Goal: Find specific page/section: Find specific page/section

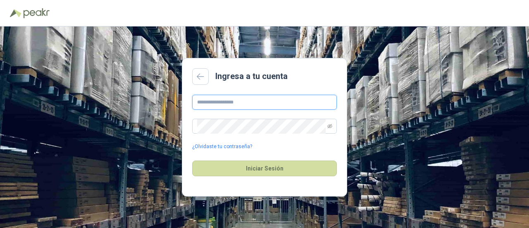
click at [237, 98] on input "text" at bounding box center [264, 102] width 145 height 15
type input "**********"
click at [330, 126] on icon "eye-invisible" at bounding box center [330, 126] width 1 height 1
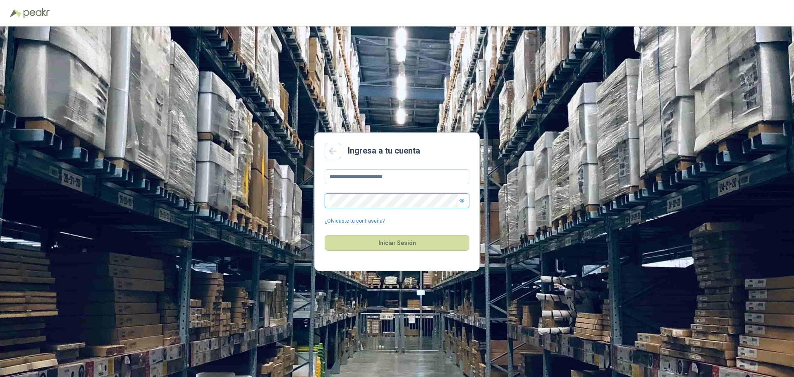
click at [325, 227] on button "Iniciar Sesión" at bounding box center [397, 243] width 145 height 16
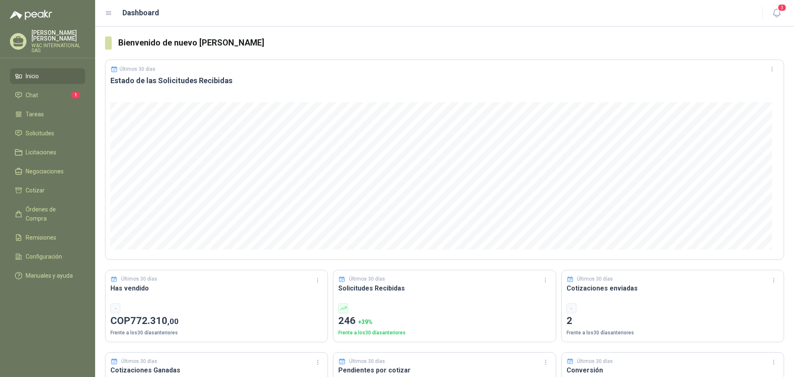
click at [249, 227] on div "Últimos 30 días" at bounding box center [216, 279] width 212 height 8
click at [39, 188] on span "Cotizar" at bounding box center [35, 190] width 19 height 9
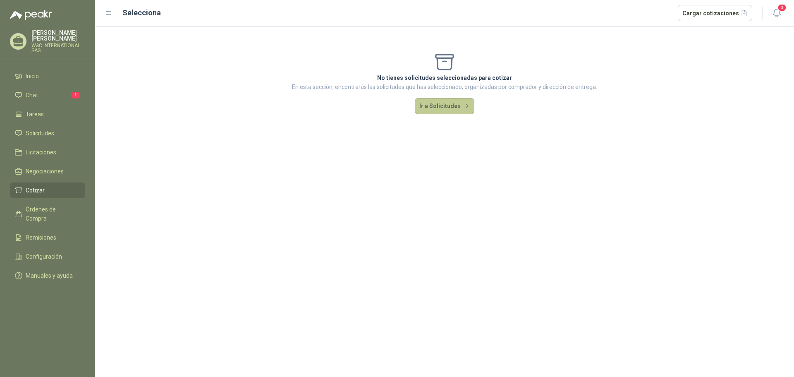
click at [452, 107] on button "Ir a Solicitudes" at bounding box center [445, 106] width 60 height 17
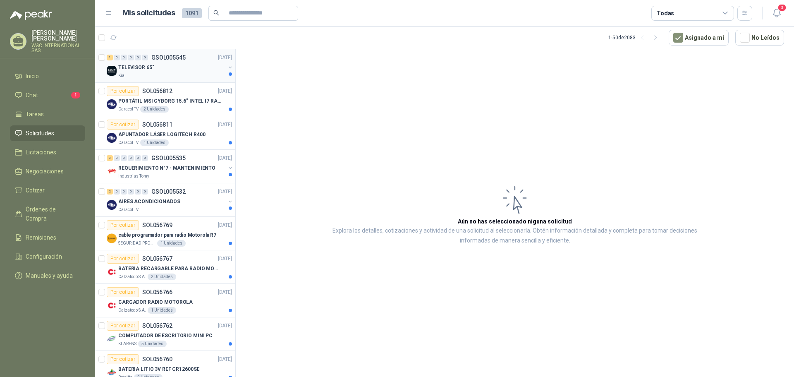
click at [146, 65] on p "TELEVISOR 65"" at bounding box center [136, 68] width 36 height 8
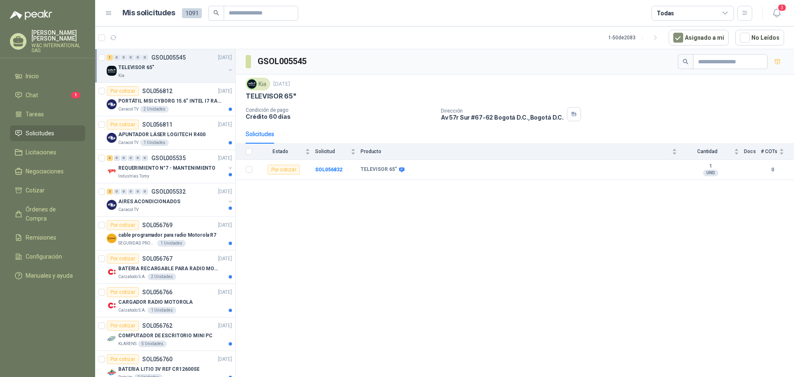
click at [460, 70] on div "GSOL005545" at bounding box center [515, 61] width 558 height 25
click at [479, 139] on div "Solicitudes" at bounding box center [515, 133] width 538 height 19
